Goal: Obtain resource: Download file/media

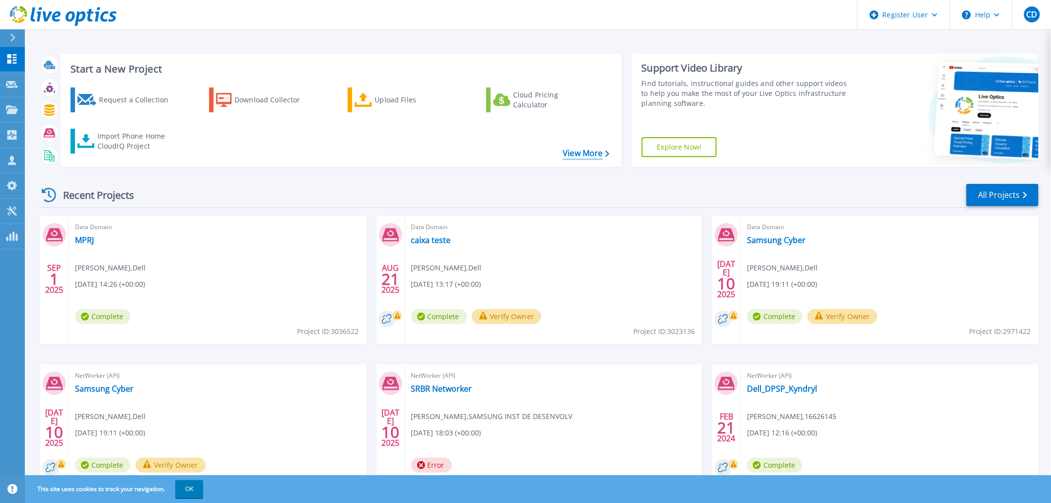
click at [573, 156] on link "View More" at bounding box center [586, 152] width 46 height 9
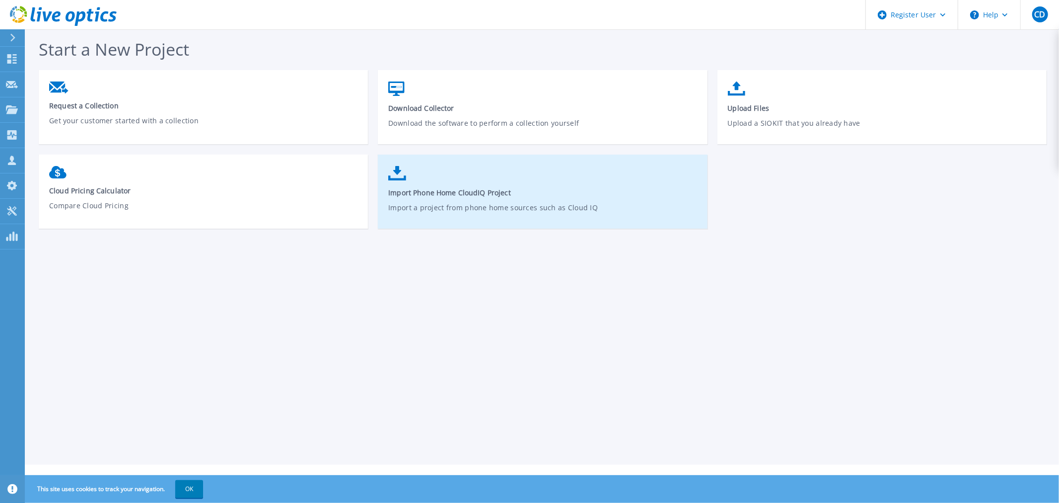
click at [606, 202] on p "Import a project from phone home sources such as Cloud IQ" at bounding box center [542, 213] width 309 height 23
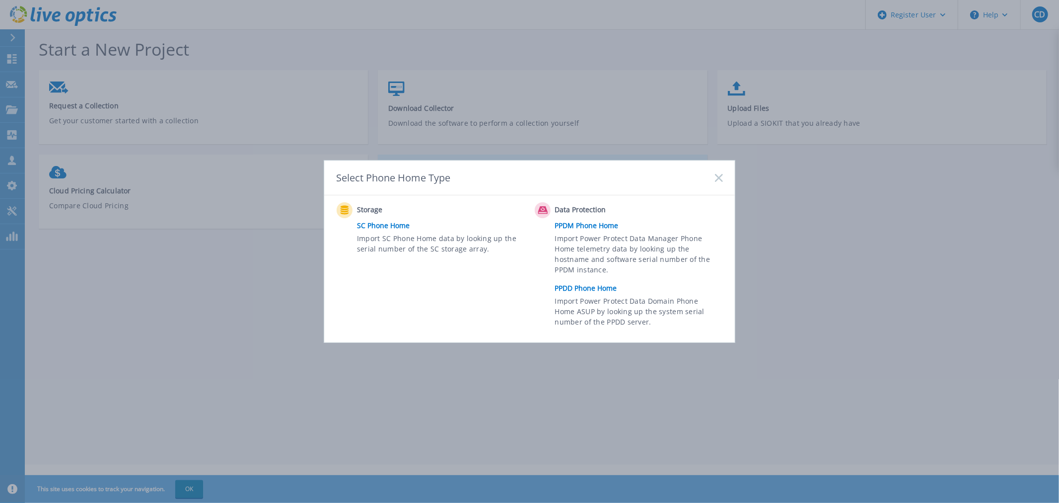
click at [606, 202] on div "Data Protection" at bounding box center [631, 210] width 193 height 16
click at [607, 289] on link "PPDD Phone Home" at bounding box center [641, 288] width 173 height 15
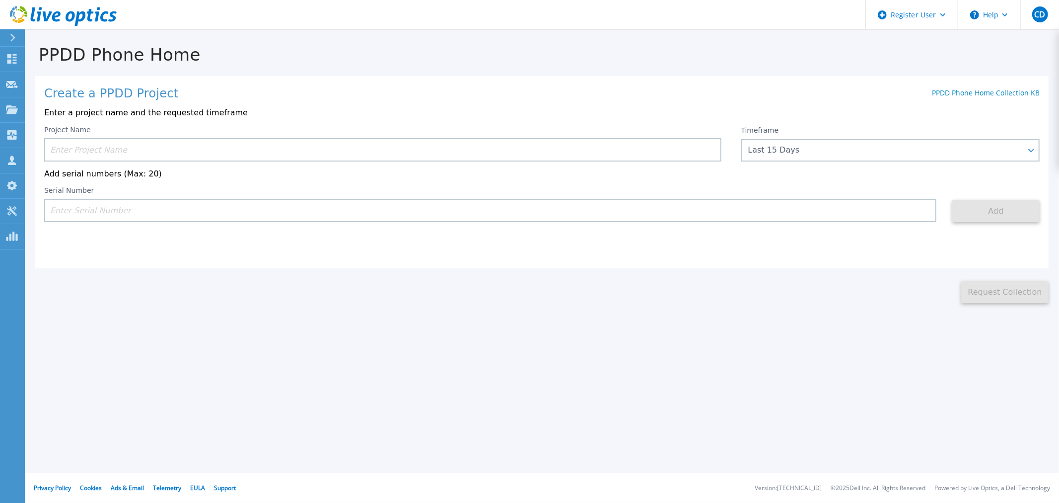
click at [209, 147] on input at bounding box center [382, 149] width 677 height 23
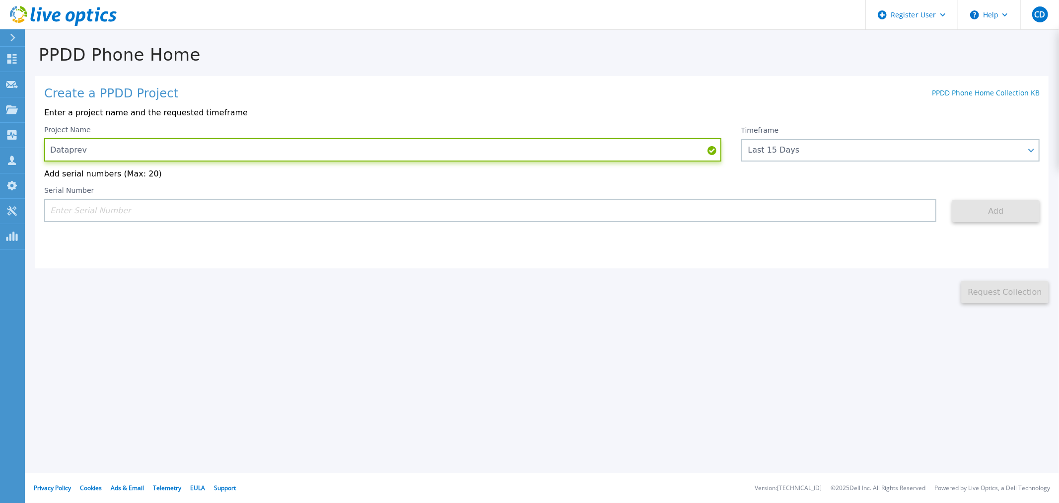
type input "Dataprev"
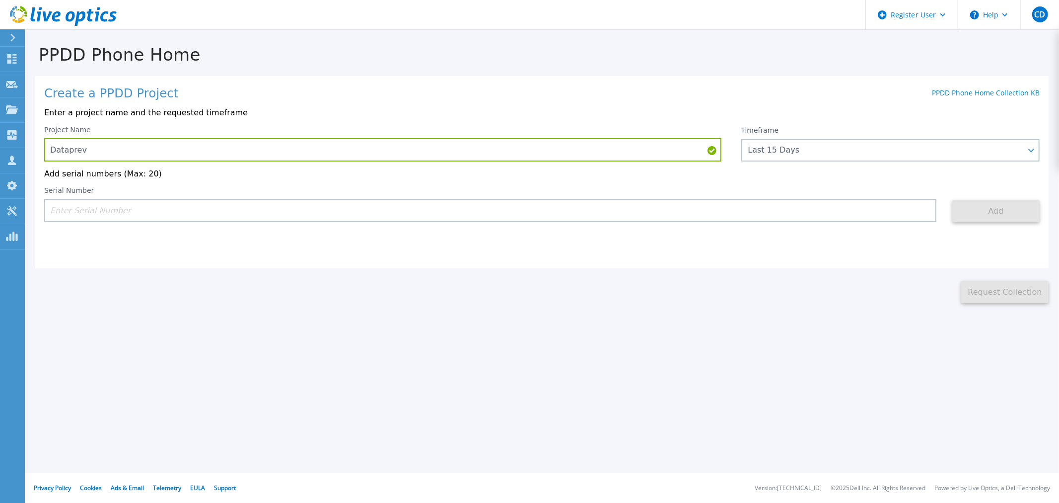
click at [109, 219] on input at bounding box center [490, 210] width 892 height 23
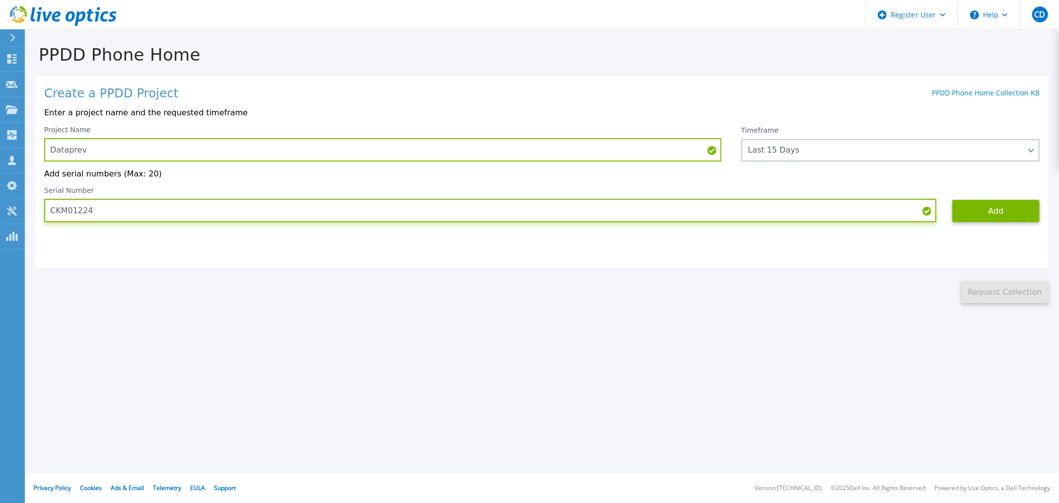
click at [131, 222] on input "CKM01224" at bounding box center [490, 210] width 892 height 23
drag, startPoint x: 115, startPoint y: 214, endPoint x: 30, endPoint y: 212, distance: 84.9
click at [30, 212] on div "PPDD Phone Home Create a PPDD Project PPDD Phone Home Collection KB Enter a pro…" at bounding box center [542, 166] width 1034 height 273
paste input "305784"
type input "CKM01224305784"
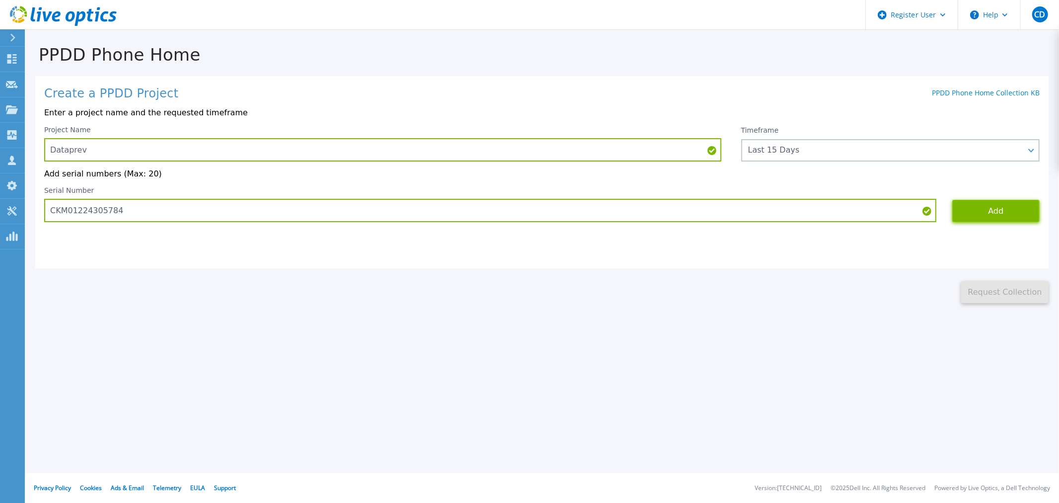
click at [988, 213] on button "Add" at bounding box center [995, 211] width 87 height 22
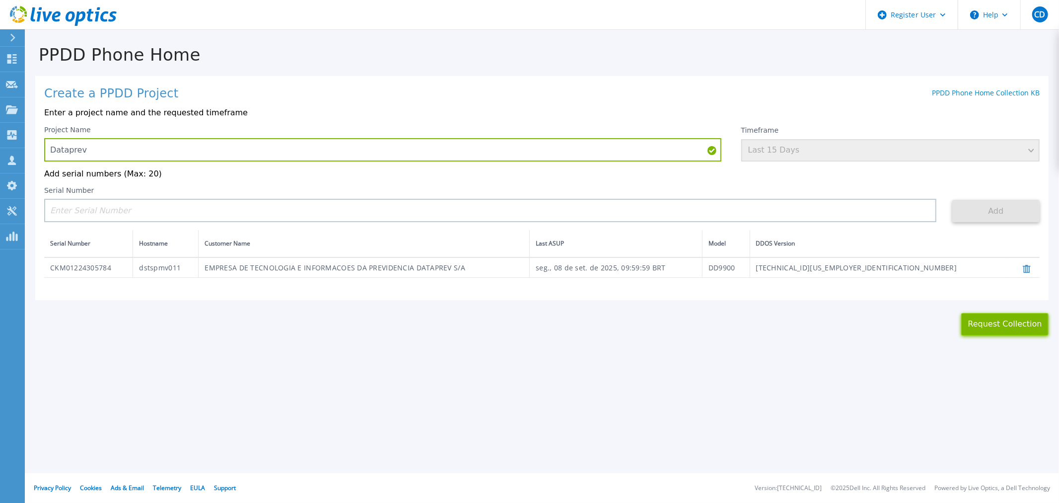
click at [1010, 328] on button "Request Collection" at bounding box center [1004, 324] width 87 height 22
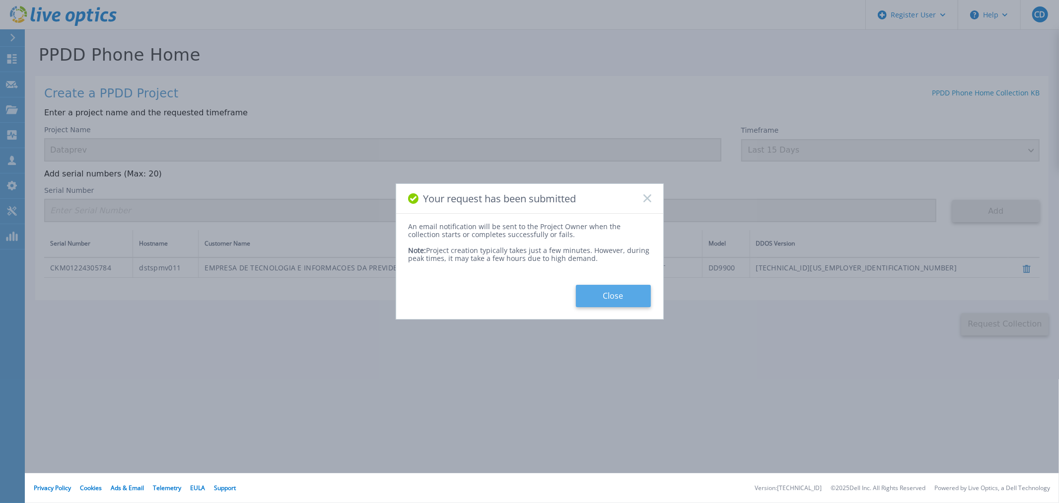
click at [610, 305] on button "Close" at bounding box center [613, 296] width 75 height 22
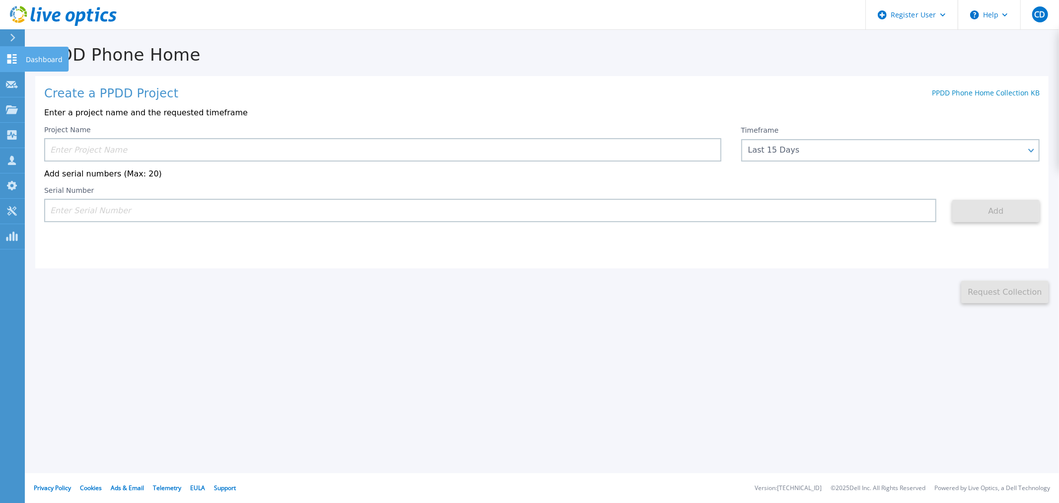
click at [1, 59] on link "Dashboard Dashboard" at bounding box center [12, 59] width 25 height 25
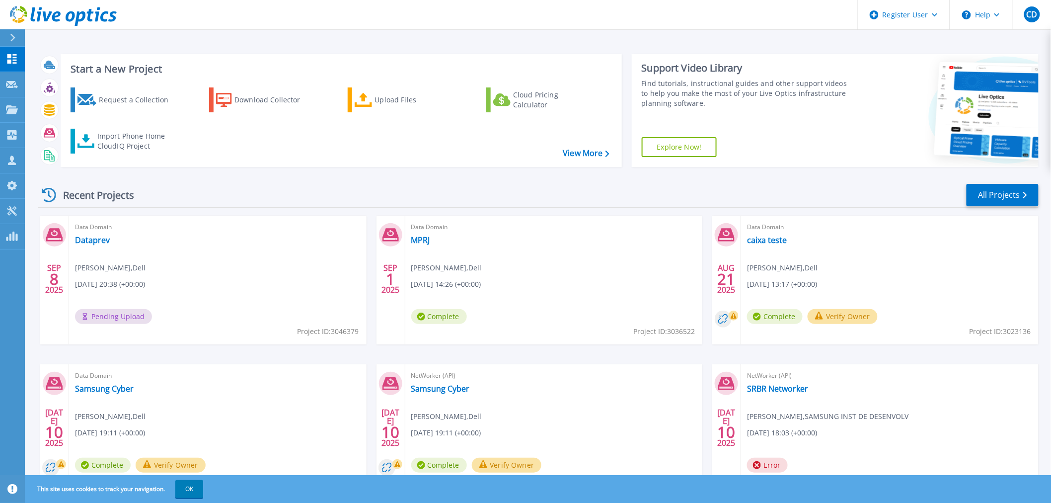
click at [211, 265] on div "Data Domain Dataprev [PERSON_NAME] , Dell [DATE] 20:38 (+00:00) Pending Upload …" at bounding box center [217, 280] width 297 height 129
click at [100, 258] on div "Data Domain Dataprev Cassio Daros , Dell 09/08/2025, 20:38 (+00:00) Pending Upl…" at bounding box center [217, 280] width 297 height 129
click at [98, 241] on link "Dataprev" at bounding box center [92, 240] width 35 height 10
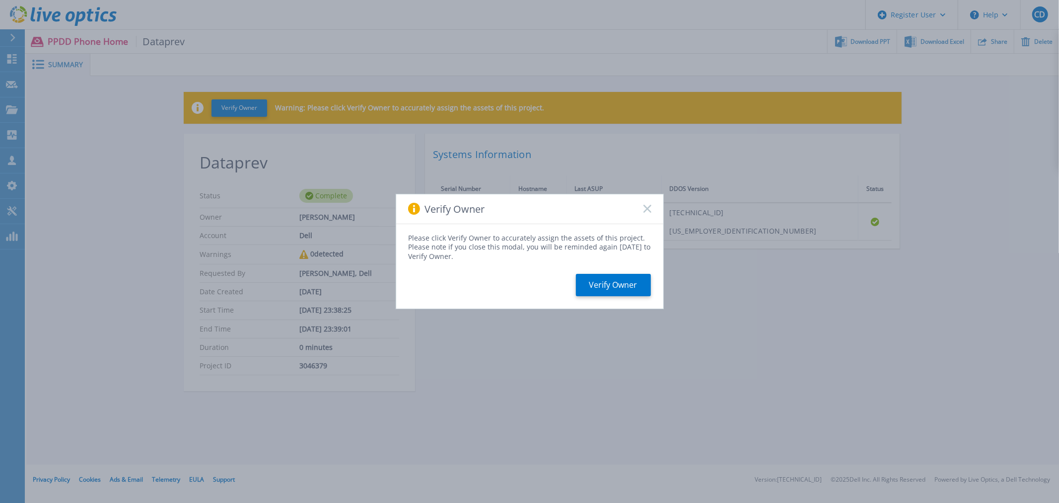
click at [647, 206] on icon at bounding box center [648, 209] width 8 height 8
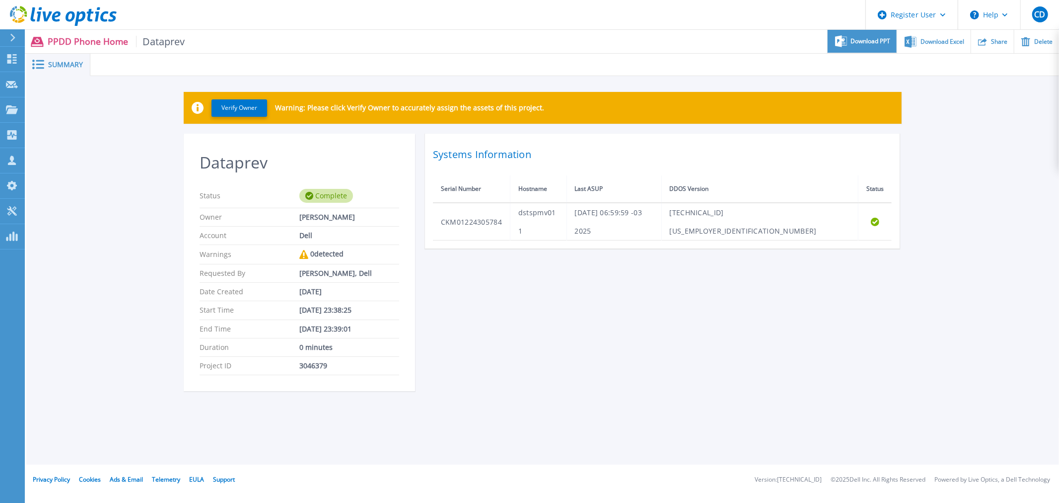
click at [856, 48] on div "Download PPT" at bounding box center [862, 41] width 69 height 23
click at [945, 36] on div "Download Excel" at bounding box center [933, 41] width 73 height 23
click at [4, 62] on link "Dashboard Dashboard" at bounding box center [12, 59] width 25 height 25
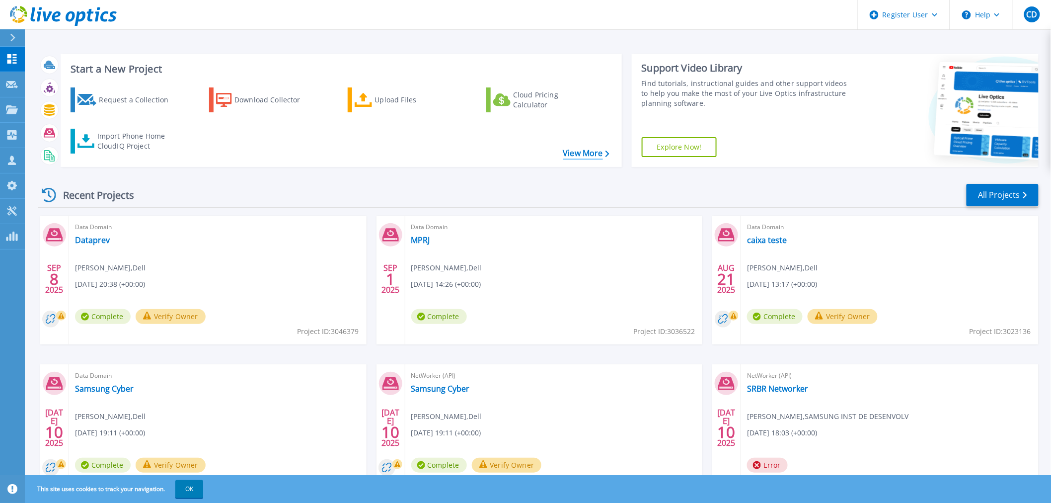
click at [585, 156] on link "View More" at bounding box center [586, 152] width 46 height 9
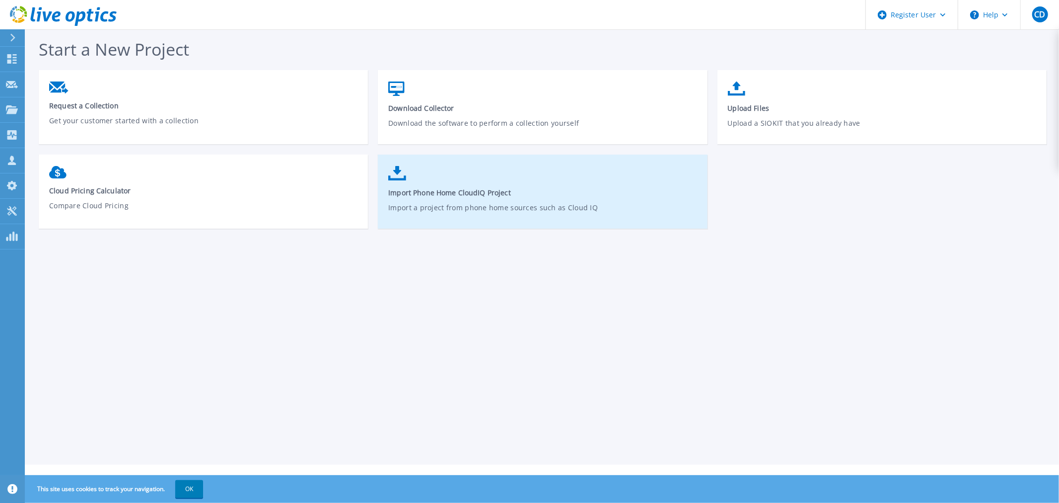
click at [644, 200] on link "Import Phone Home CloudIQ Project Import a project from phone home sources such…" at bounding box center [542, 196] width 329 height 71
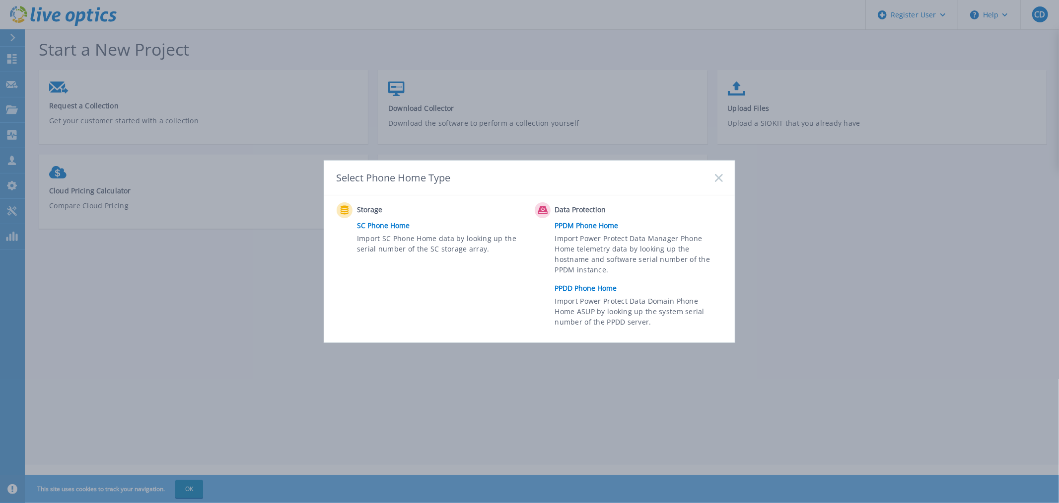
click at [594, 287] on link "PPDD Phone Home" at bounding box center [641, 288] width 173 height 15
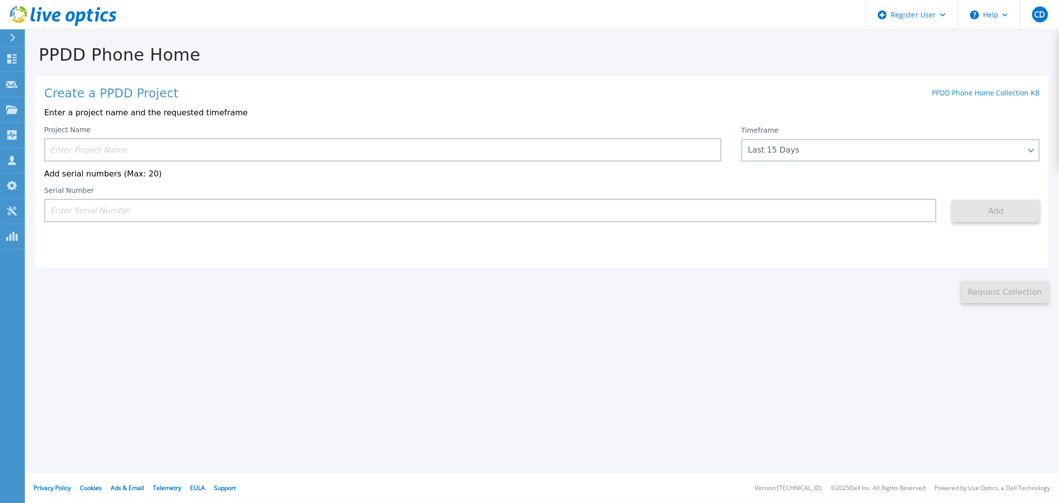
click at [185, 154] on input at bounding box center [382, 149] width 677 height 23
paste input "FC500240300005"
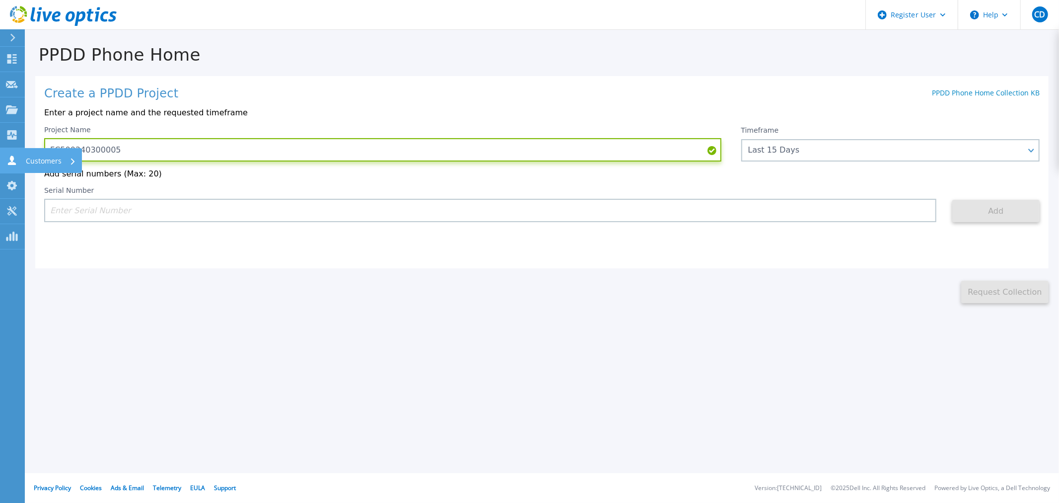
drag, startPoint x: 156, startPoint y: 149, endPoint x: 16, endPoint y: 150, distance: 140.0
click at [16, 150] on div "Dashboard Dashboard Request Capture Request Capture Projects Projects Search Pr…" at bounding box center [529, 251] width 1059 height 503
click at [16, 150] on link "Customers Customers" at bounding box center [12, 160] width 25 height 25
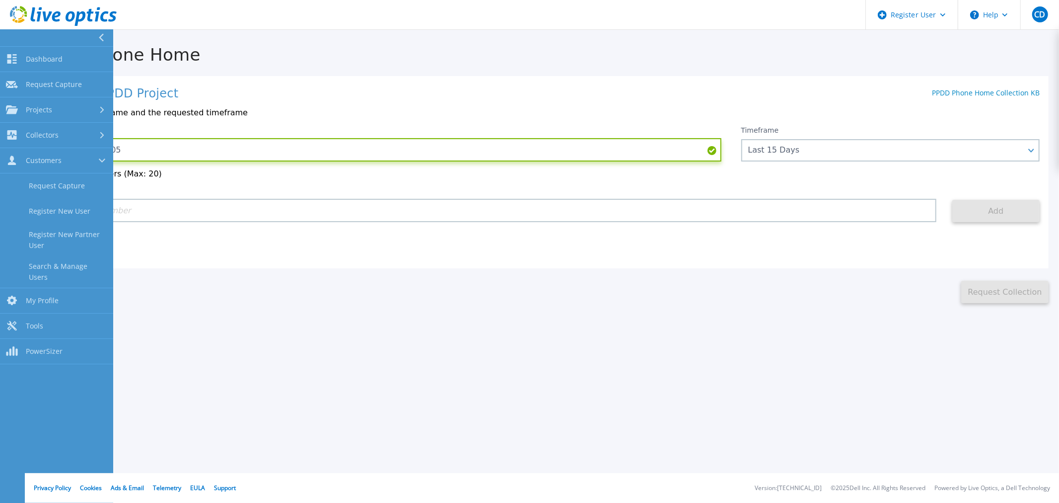
click at [135, 147] on input "FC500240300005" at bounding box center [382, 149] width 677 height 23
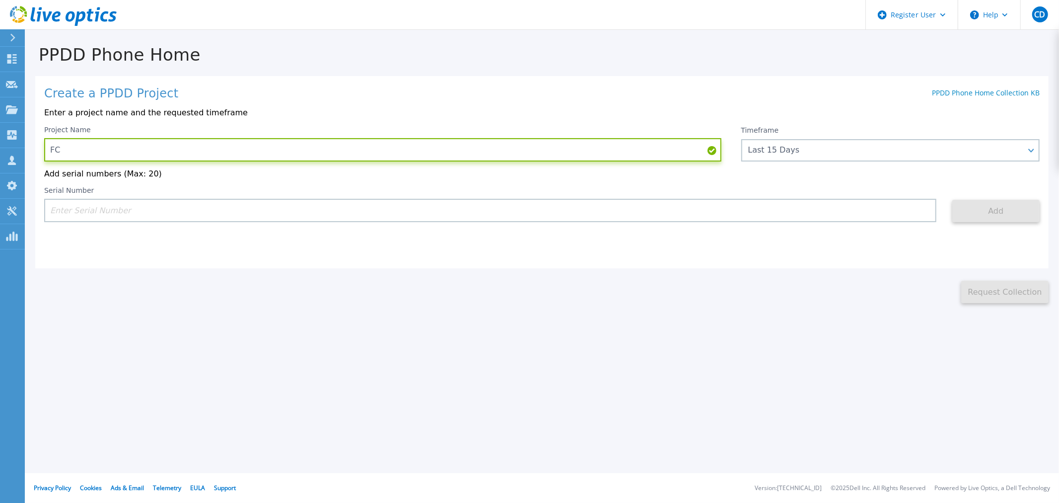
type input "F"
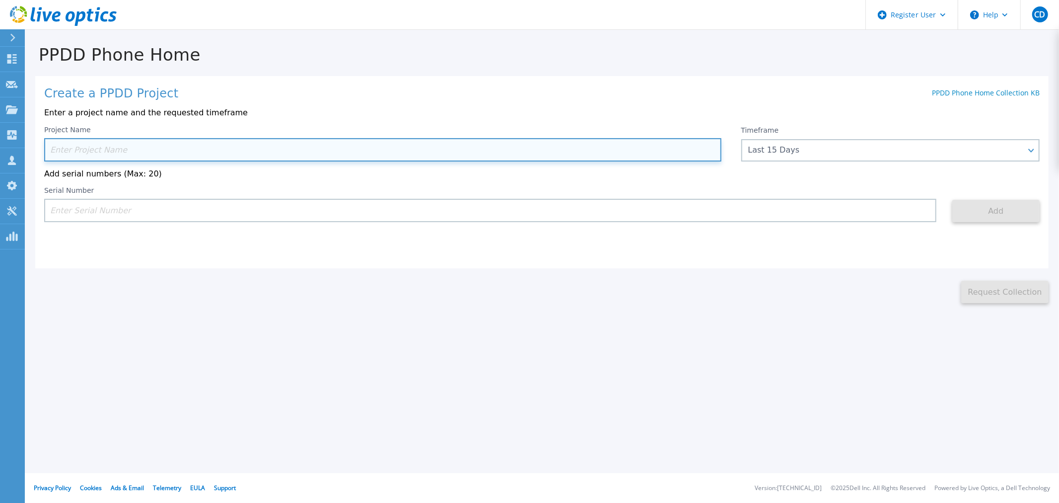
type input "S"
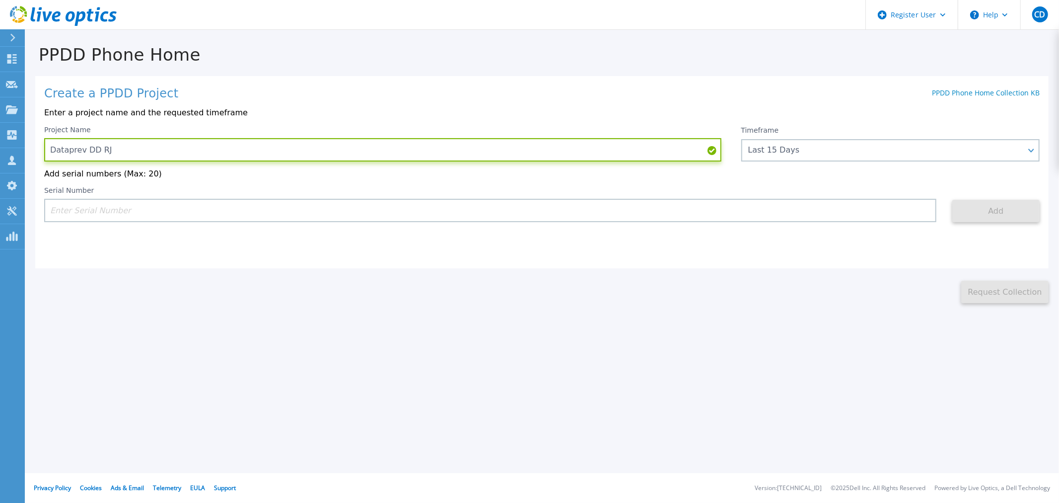
type input "Dataprev DD RJ"
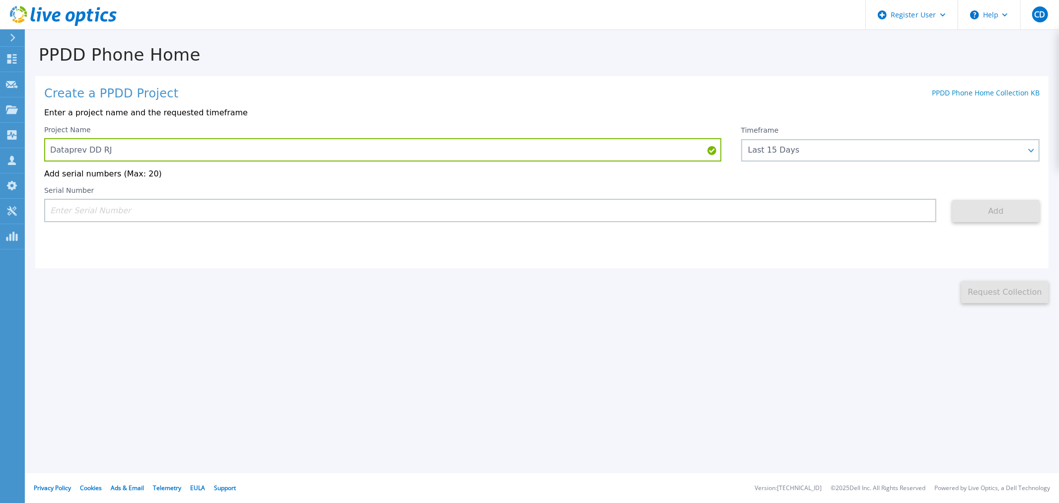
click at [107, 216] on input at bounding box center [490, 210] width 892 height 23
click at [125, 210] on input at bounding box center [490, 210] width 892 height 23
paste input "CKM01224905115"
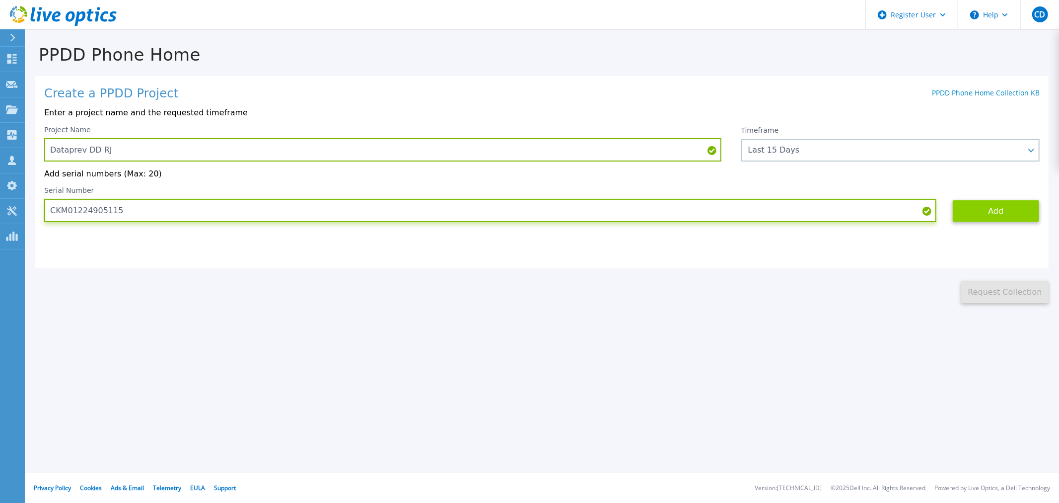
type input "CKM01224905115"
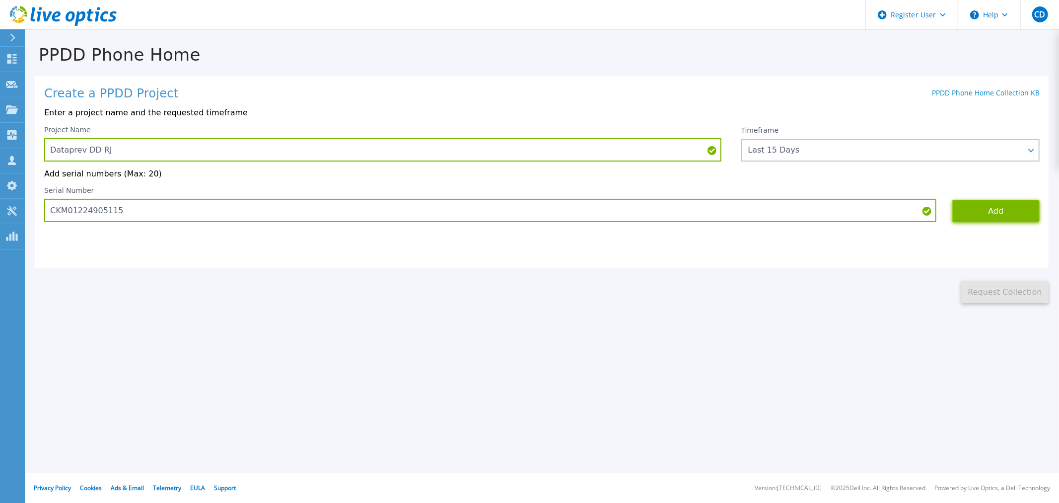
click at [999, 217] on button "Add" at bounding box center [995, 211] width 87 height 22
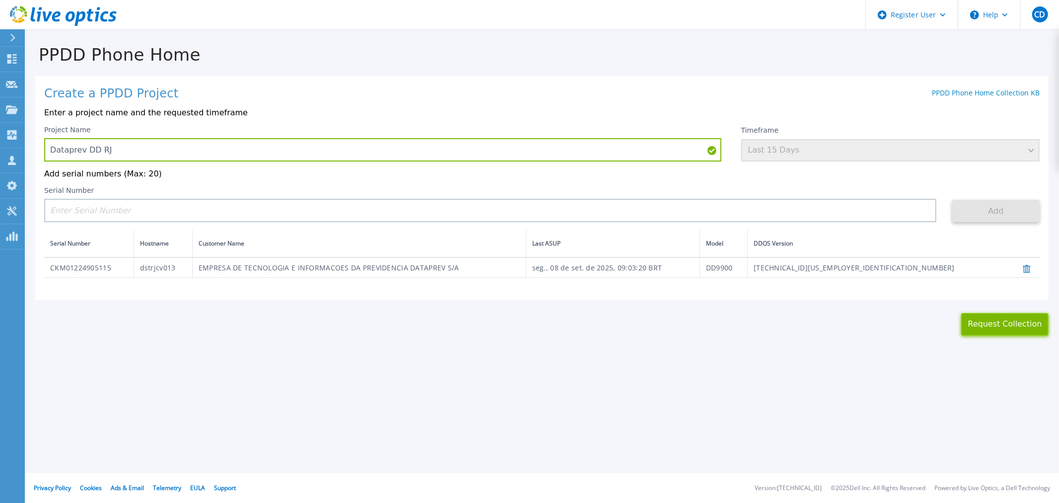
click at [1002, 332] on button "Request Collection" at bounding box center [1004, 324] width 87 height 22
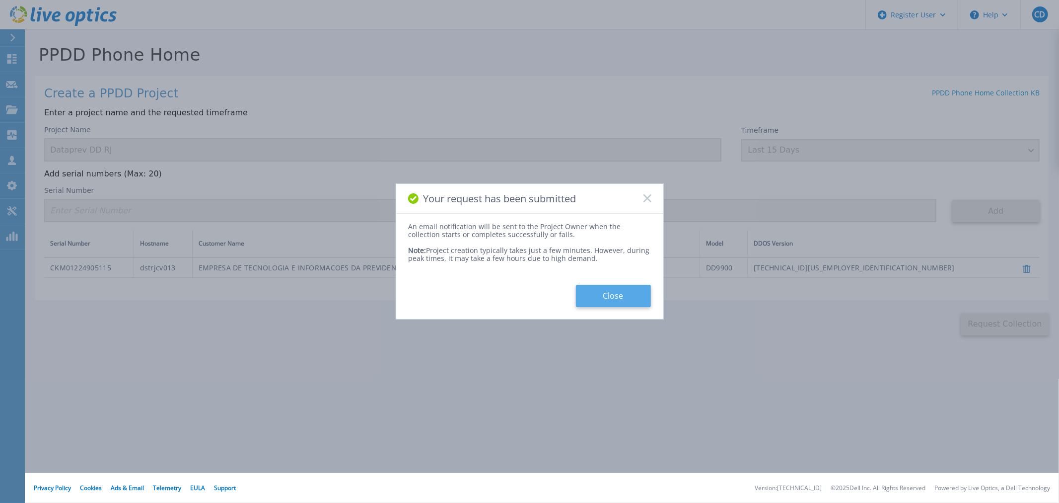
click at [628, 303] on button "Close" at bounding box center [613, 296] width 75 height 22
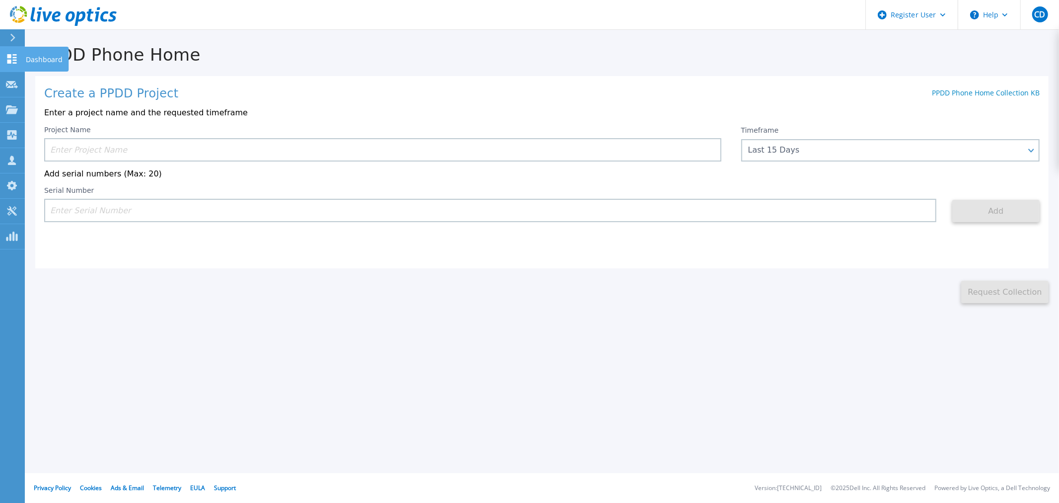
click at [13, 58] on icon at bounding box center [12, 58] width 12 height 9
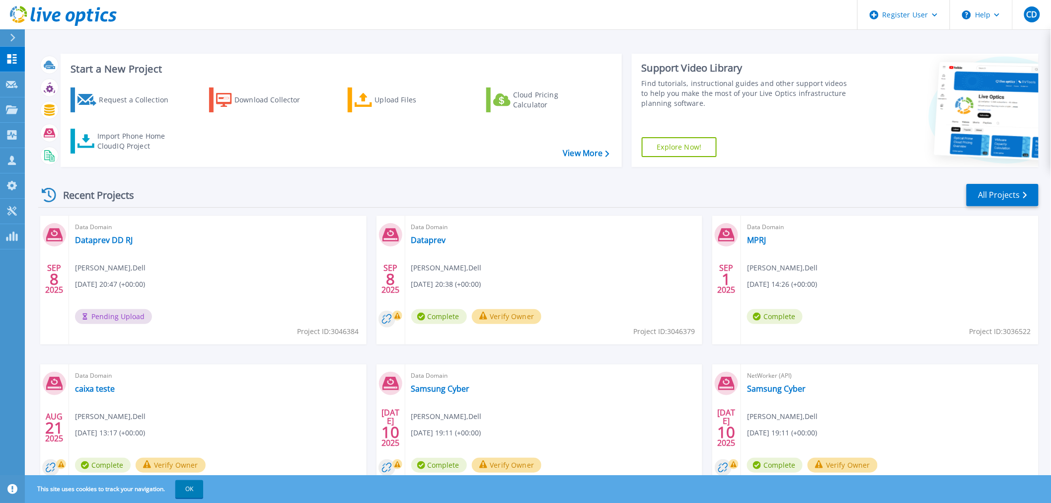
click at [125, 232] on span "Data Domain" at bounding box center [218, 226] width 286 height 11
click at [127, 242] on link "Dataprev DD RJ" at bounding box center [104, 240] width 58 height 10
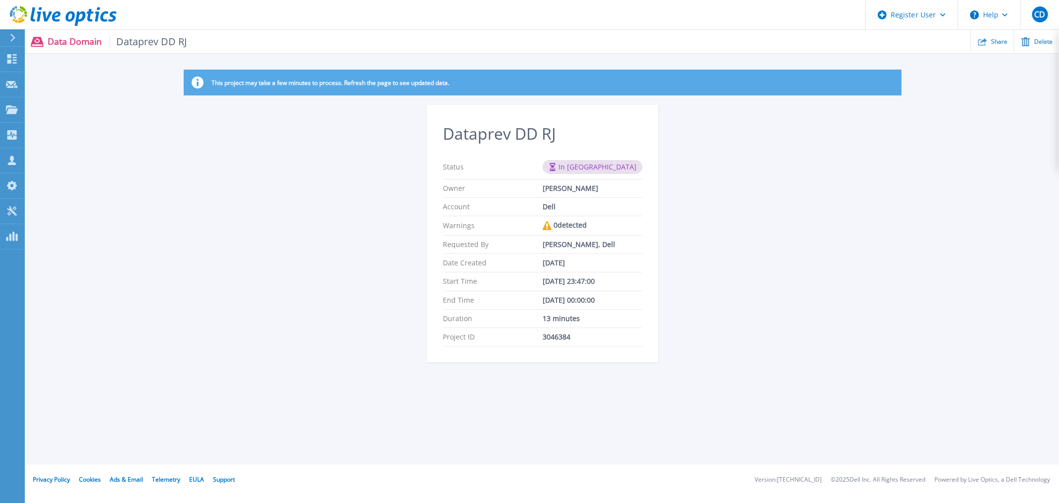
click at [65, 45] on p "Data Domain Dataprev DD RJ" at bounding box center [118, 41] width 140 height 11
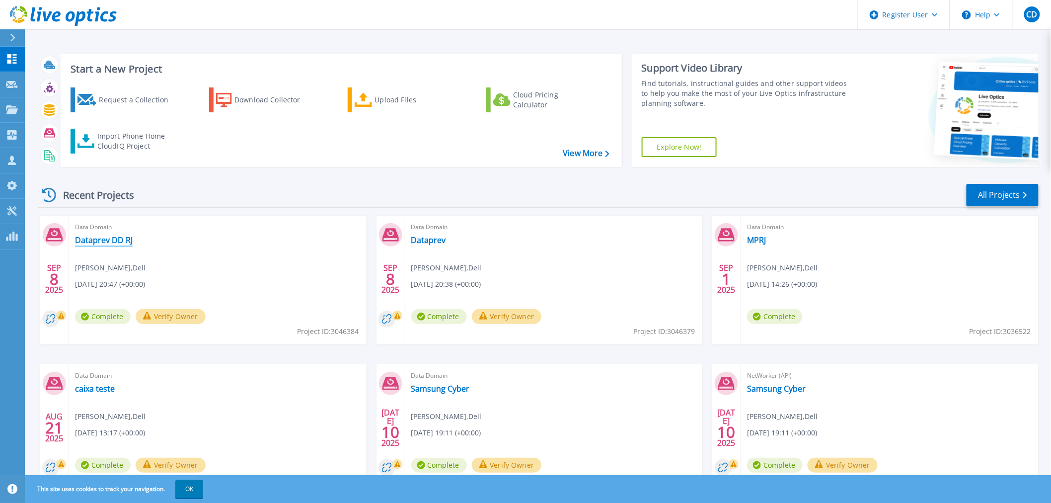
click at [108, 241] on link "Dataprev DD RJ" at bounding box center [104, 240] width 58 height 10
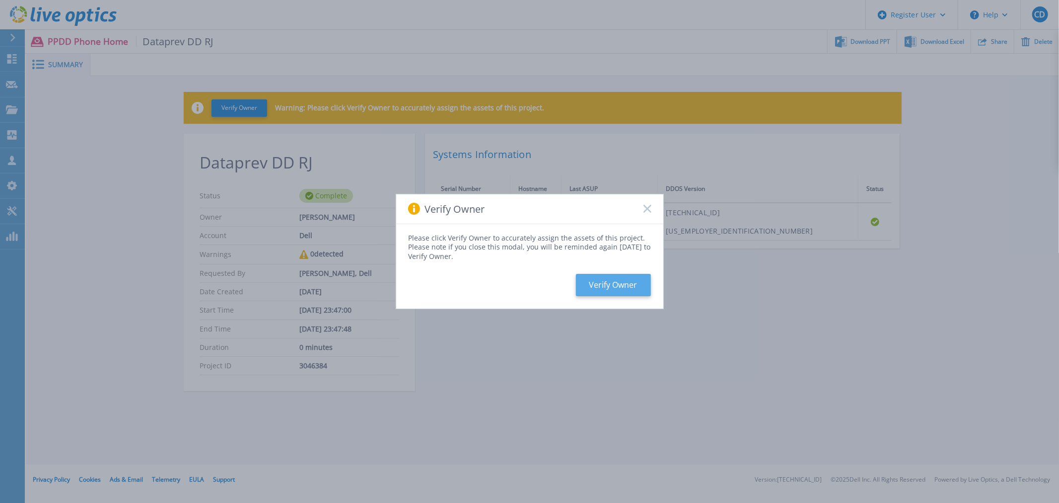
click at [604, 285] on button "Verify Owner" at bounding box center [613, 285] width 75 height 22
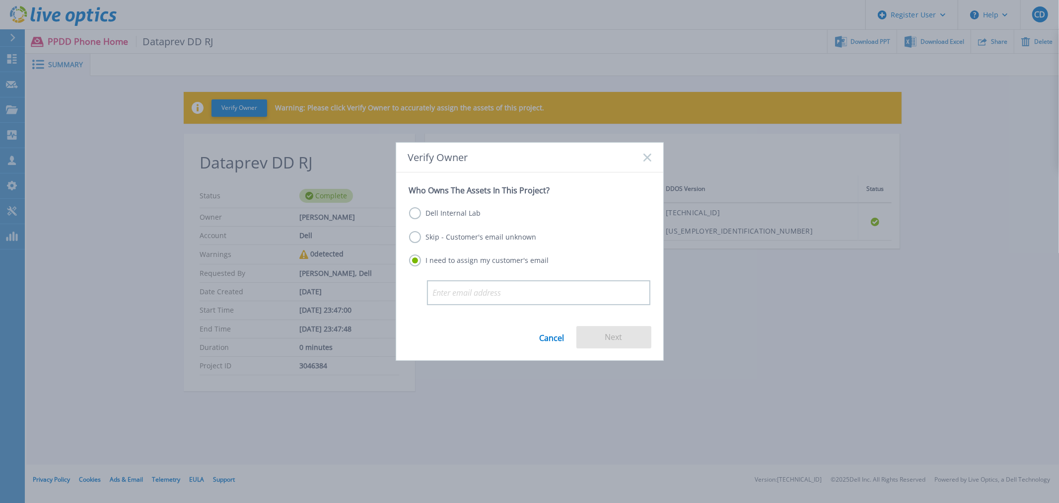
click at [643, 162] on div "Verify Owner" at bounding box center [529, 158] width 267 height 30
click at [649, 155] on rect at bounding box center [647, 157] width 8 height 8
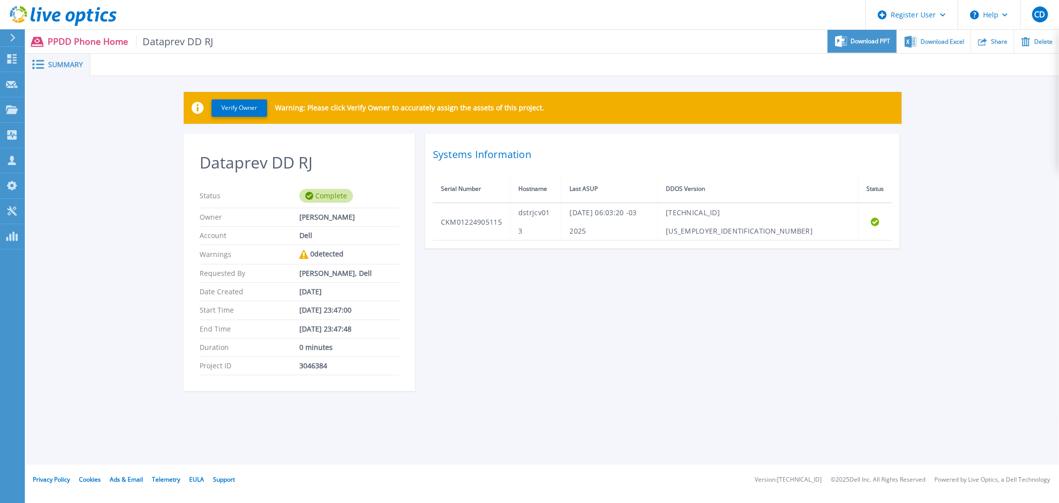
click at [862, 43] on span "Download PPT" at bounding box center [871, 41] width 40 height 6
